Goal: Information Seeking & Learning: Learn about a topic

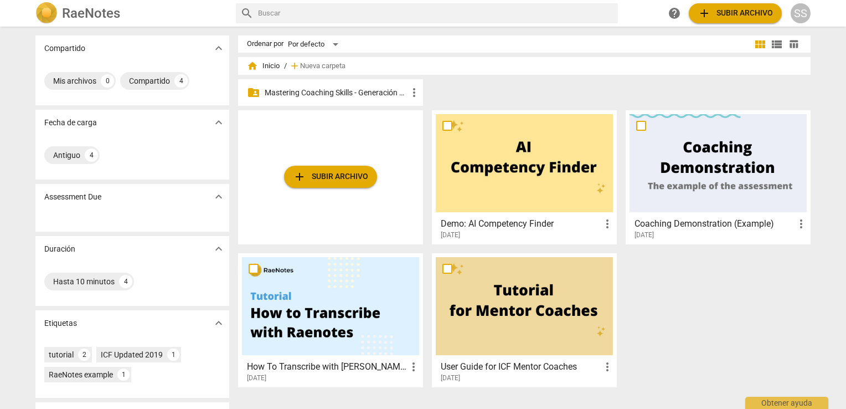
click at [356, 93] on p "Mastering Coaching Skills - Generación 32" at bounding box center [336, 93] width 143 height 12
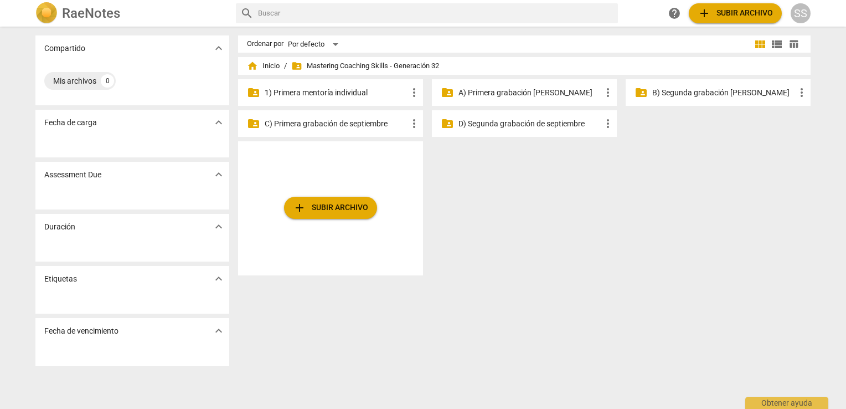
click at [361, 123] on p "C) Primera grabación de septiembre" at bounding box center [336, 124] width 143 height 12
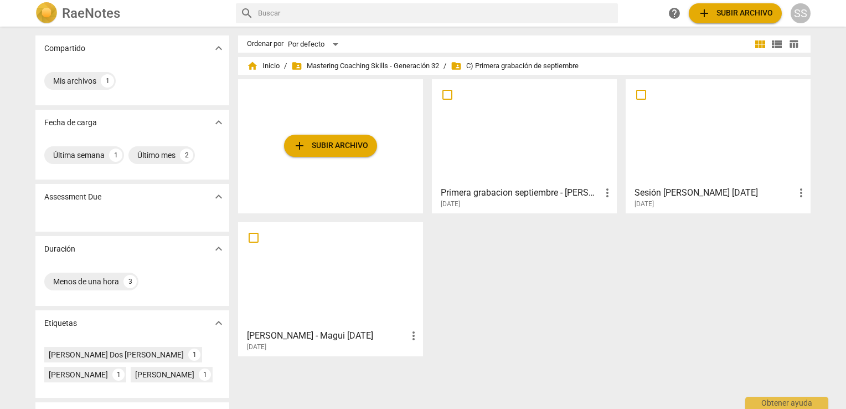
click at [505, 158] on div at bounding box center [524, 132] width 177 height 98
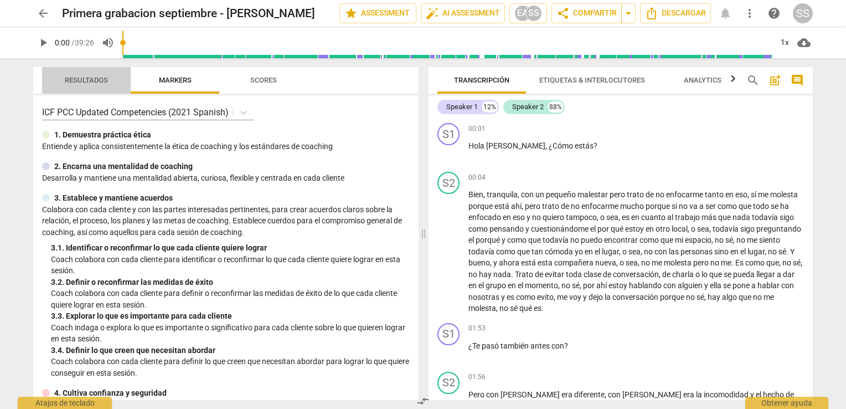
click at [101, 76] on span "Resultados" at bounding box center [86, 80] width 43 height 8
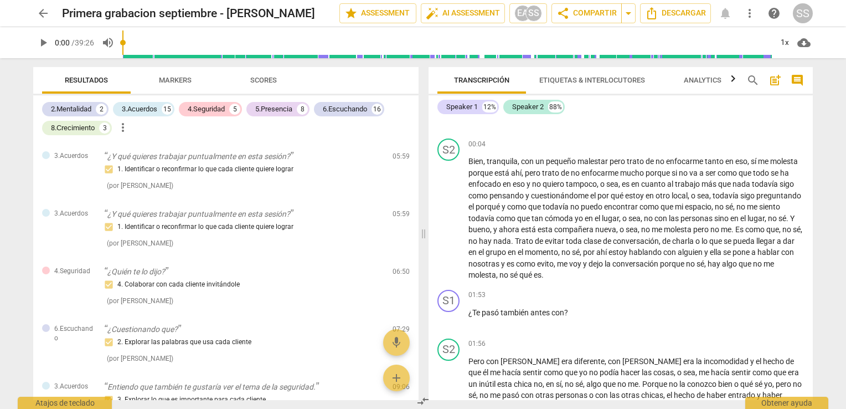
scroll to position [42, 0]
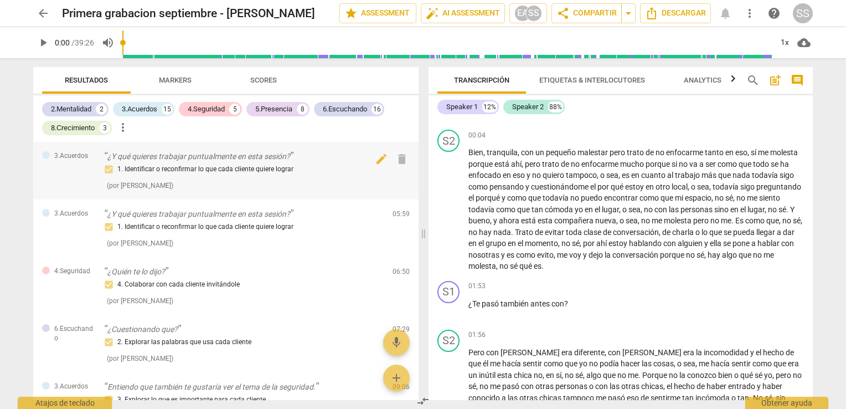
click at [237, 149] on div "3.Acuerdos ¿Y qué quieres trabajar puntualmente en esta sesión? 1. Identificar …" at bounding box center [225, 171] width 385 height 58
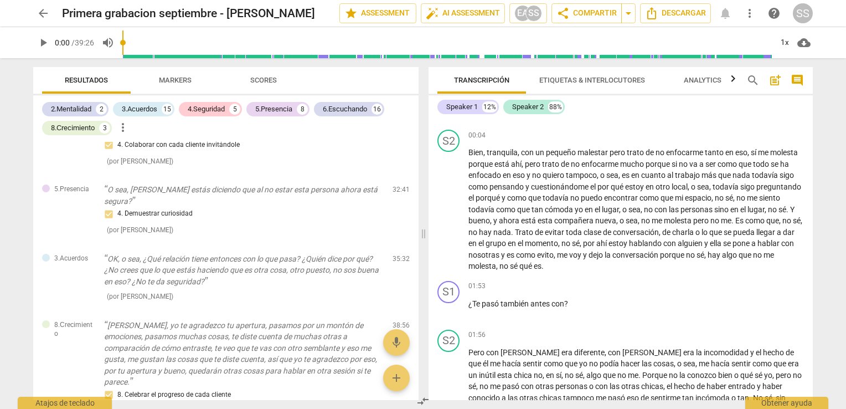
scroll to position [3460, 0]
